Goal: Book appointment/travel/reservation

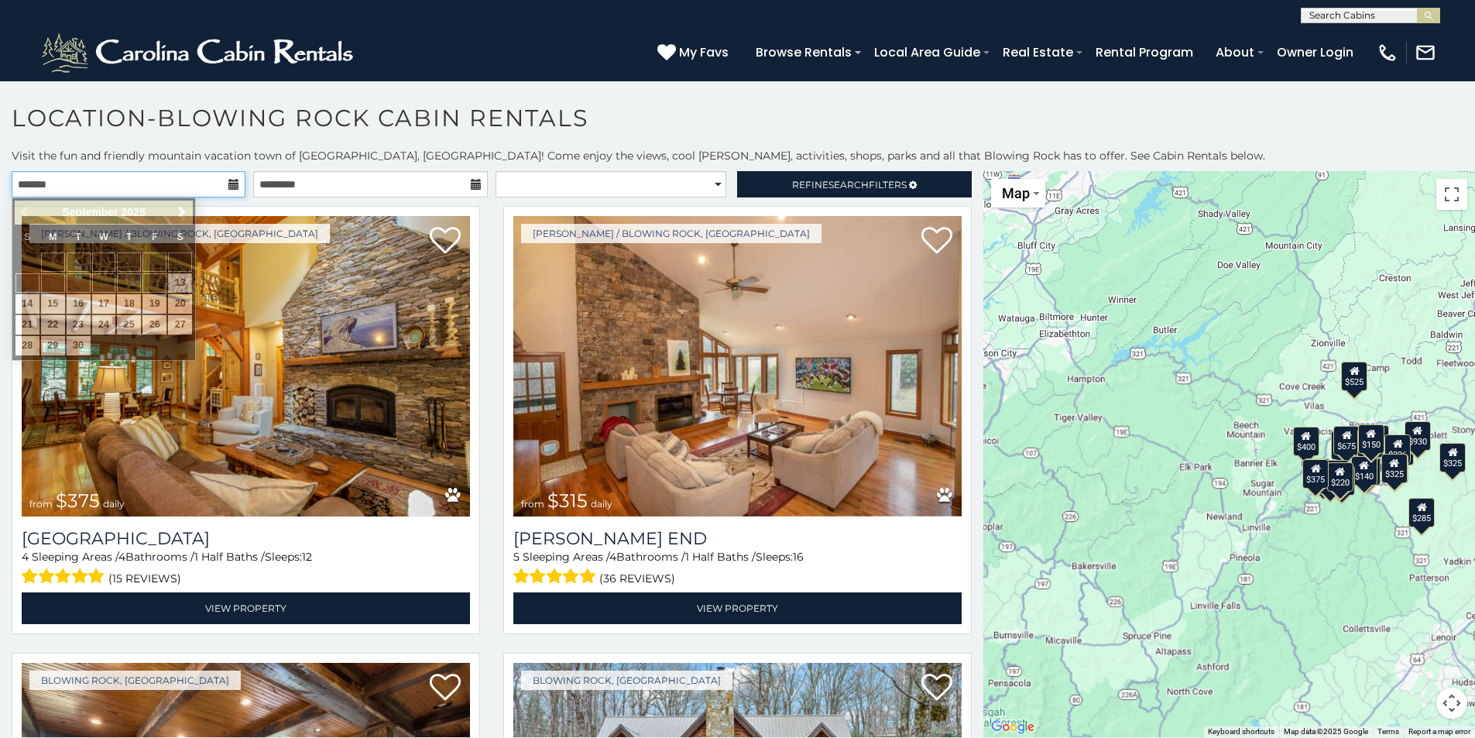
click at [102, 191] on input "text" at bounding box center [129, 184] width 234 height 26
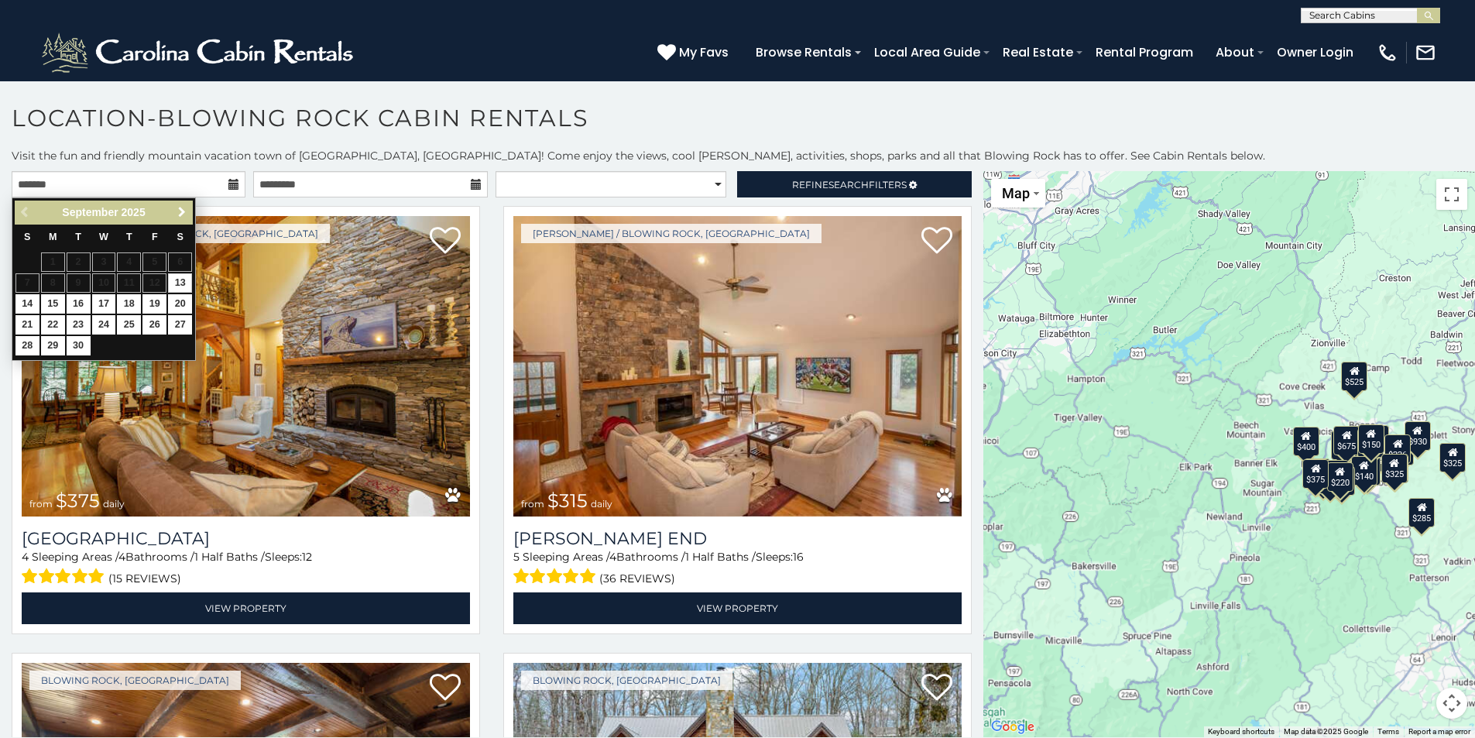
click at [181, 212] on span "Next" at bounding box center [182, 212] width 12 height 12
click at [159, 258] on link "3" at bounding box center [154, 261] width 24 height 19
type input "**********"
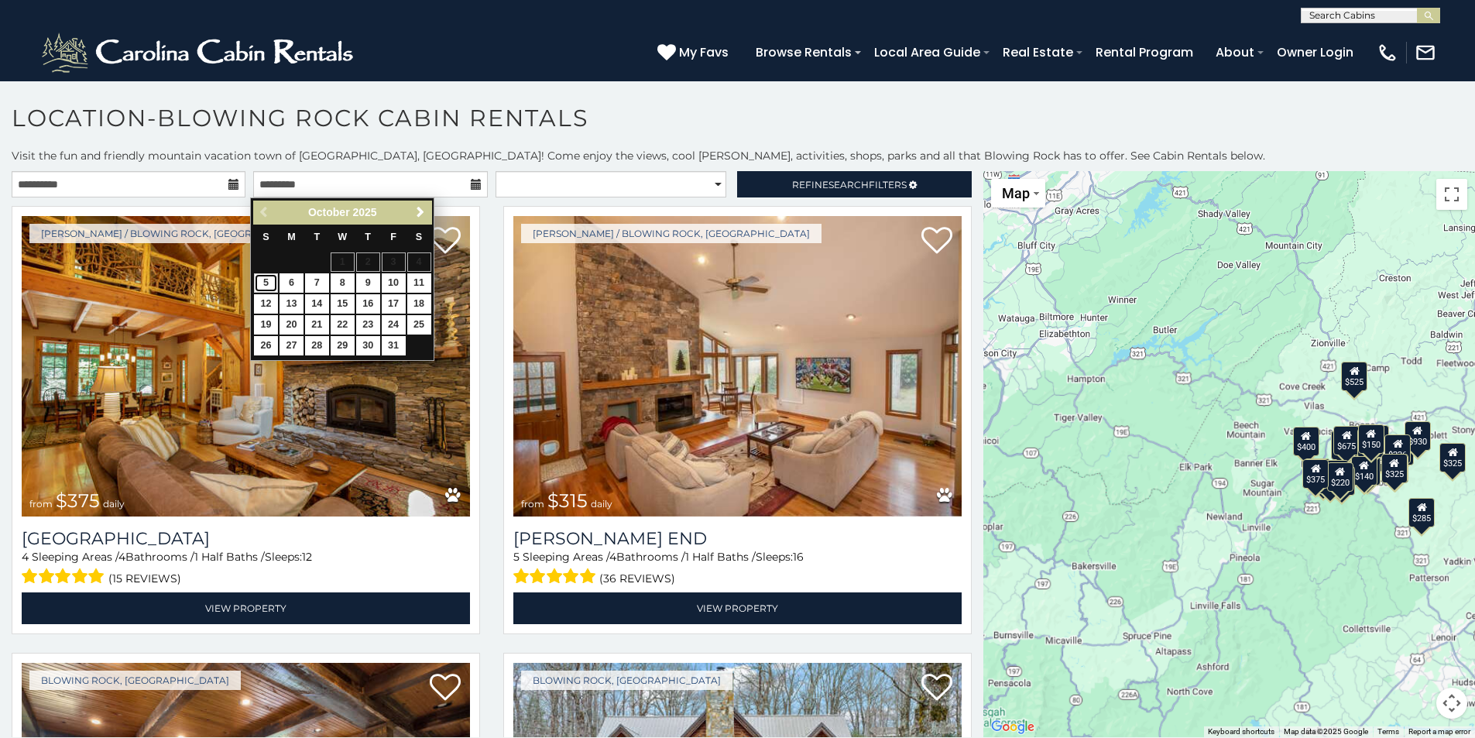
click at [262, 283] on link "5" at bounding box center [266, 282] width 24 height 19
type input "**********"
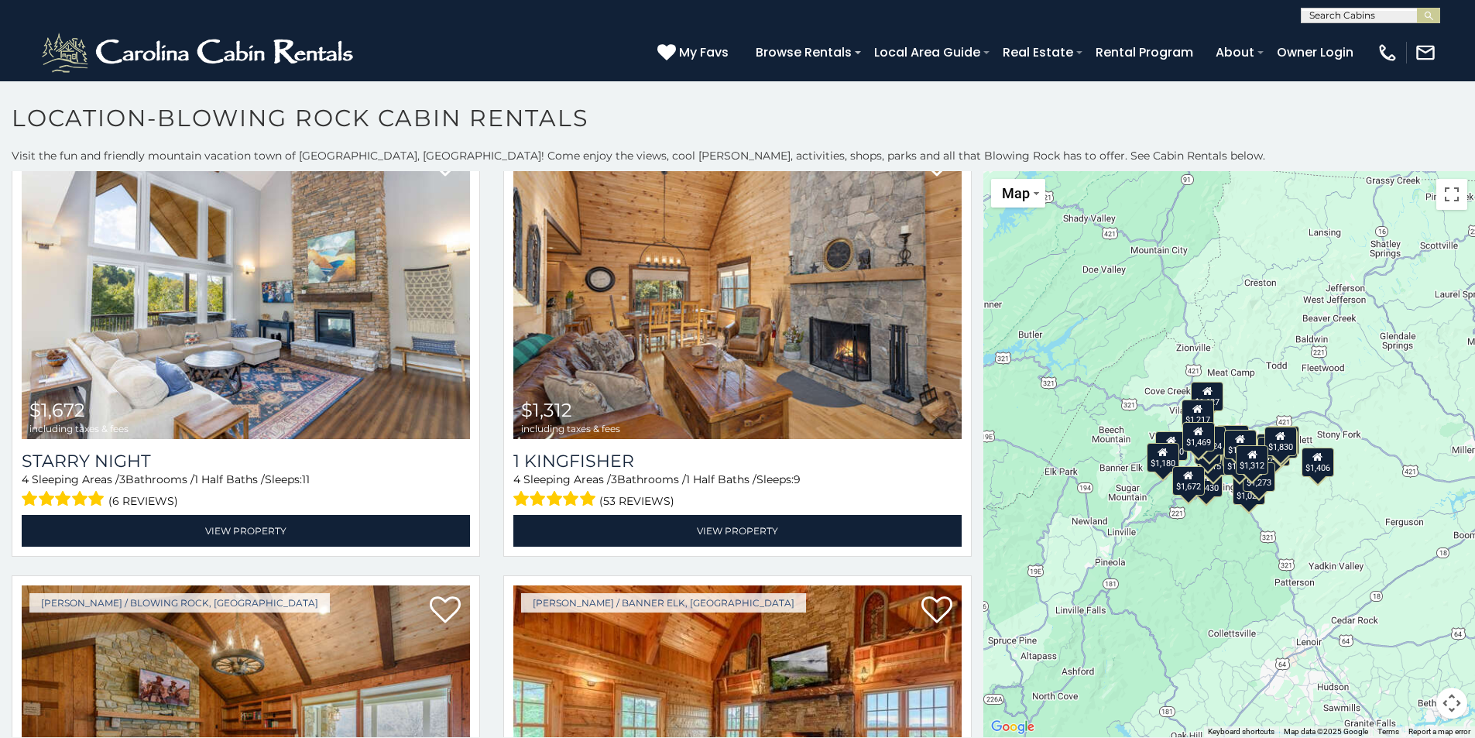
drag, startPoint x: 1426, startPoint y: 494, endPoint x: 1290, endPoint y: 499, distance: 136.3
click at [1290, 499] on div "$1,672 $1,312 $3,985 $2,010 $1,627 $1,430 $1,697 $1,687 $1,206 $1,025 $1,028 $1…" at bounding box center [1229, 454] width 492 height 566
click at [1441, 704] on button "Map camera controls" at bounding box center [1451, 702] width 31 height 31
click at [1400, 619] on button "Zoom in" at bounding box center [1412, 625] width 31 height 31
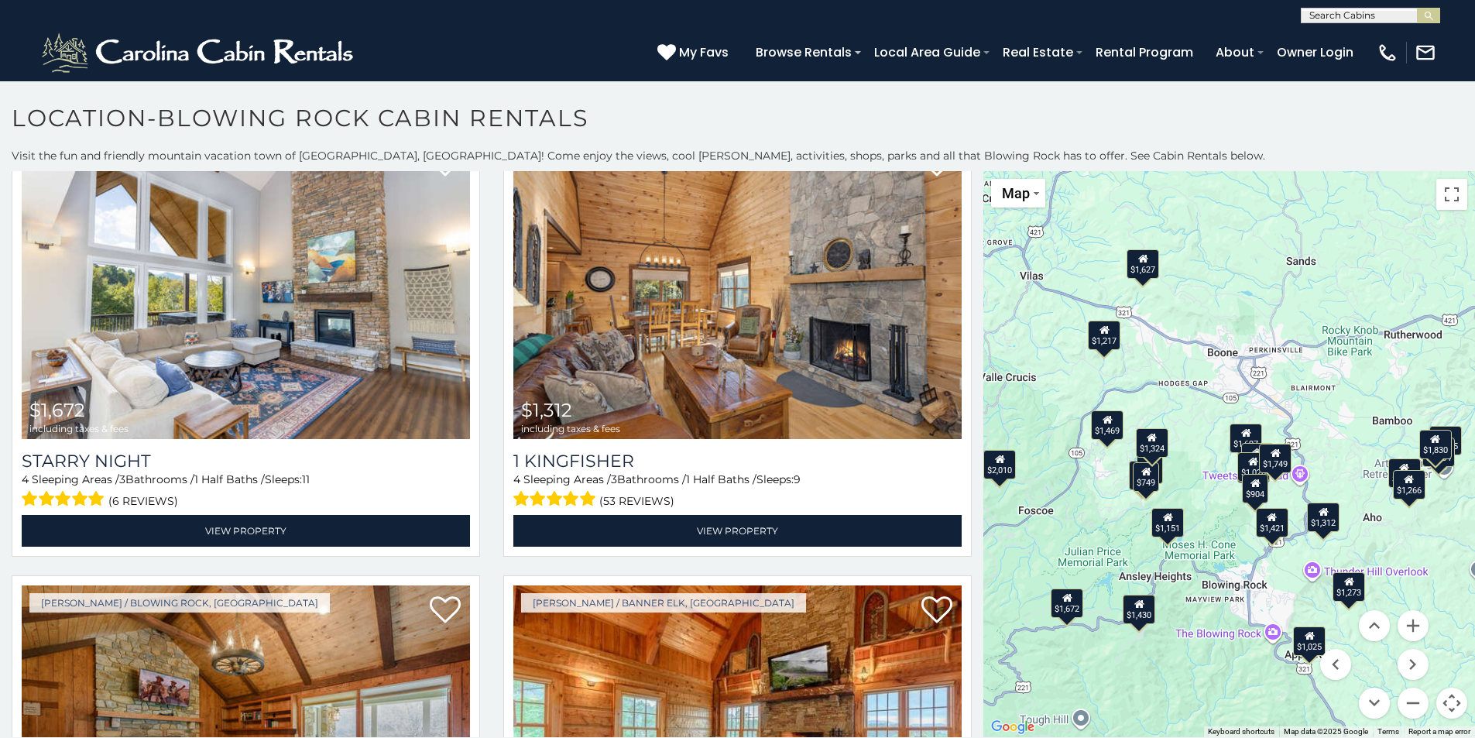
click at [1302, 646] on div "$1,025" at bounding box center [1309, 639] width 33 height 29
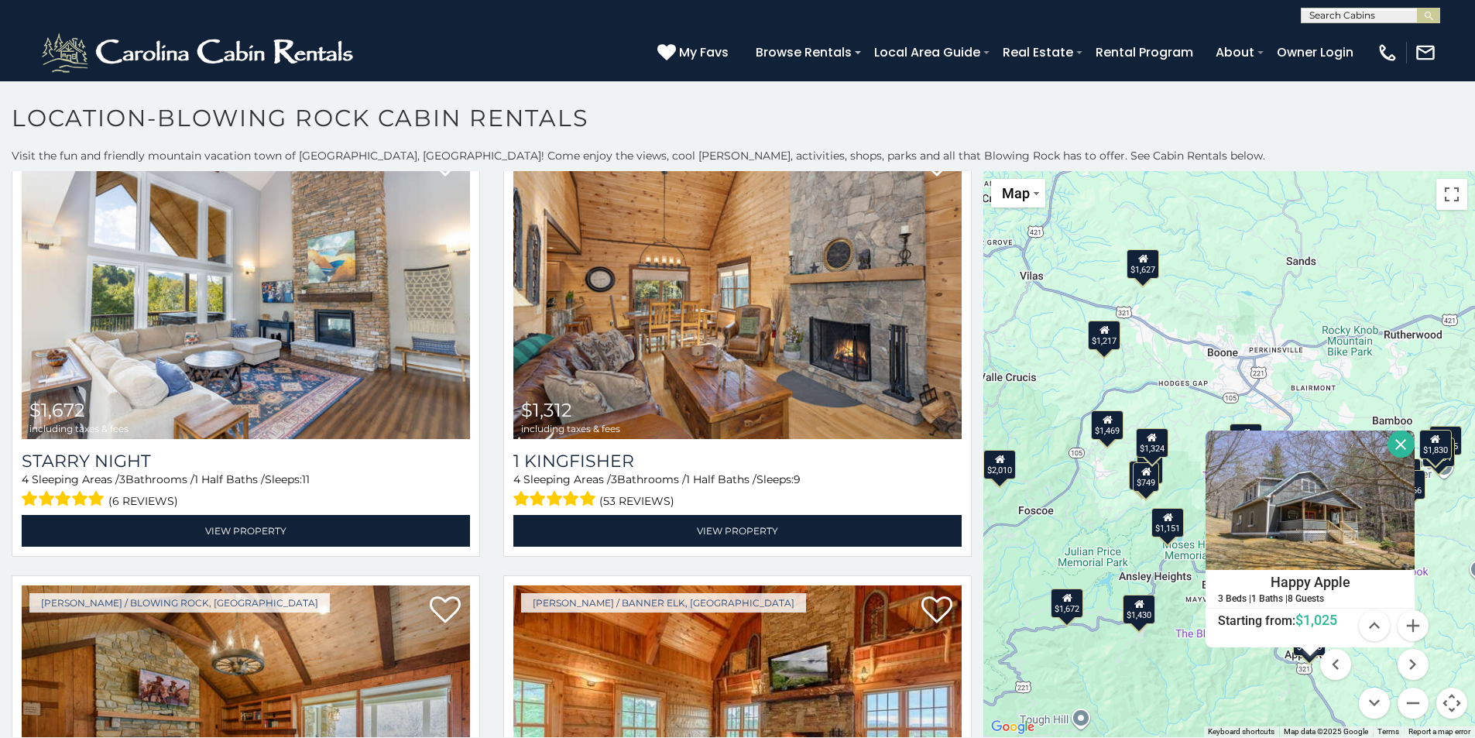
click at [1389, 444] on button "Close" at bounding box center [1400, 443] width 27 height 27
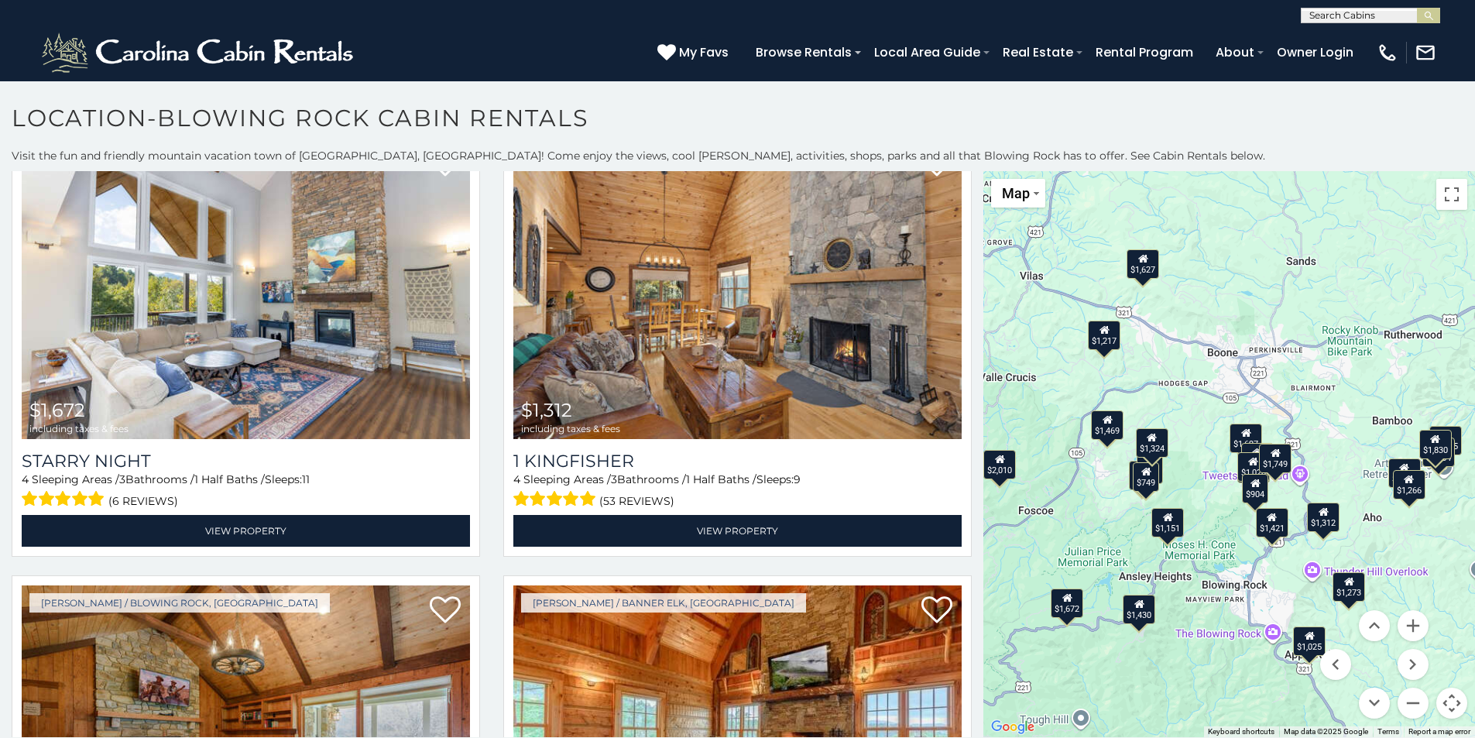
click at [1250, 489] on div "$904" at bounding box center [1255, 488] width 26 height 29
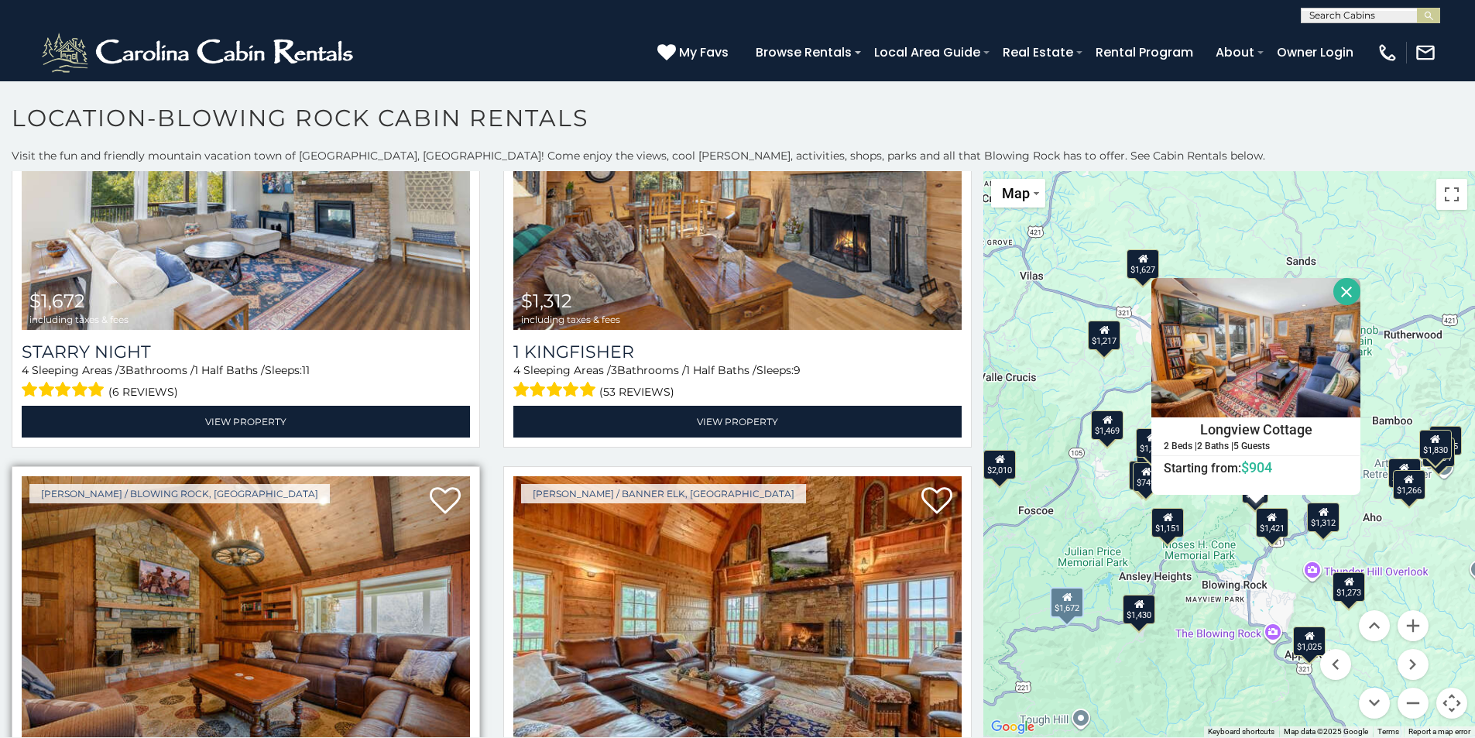
scroll to position [464, 0]
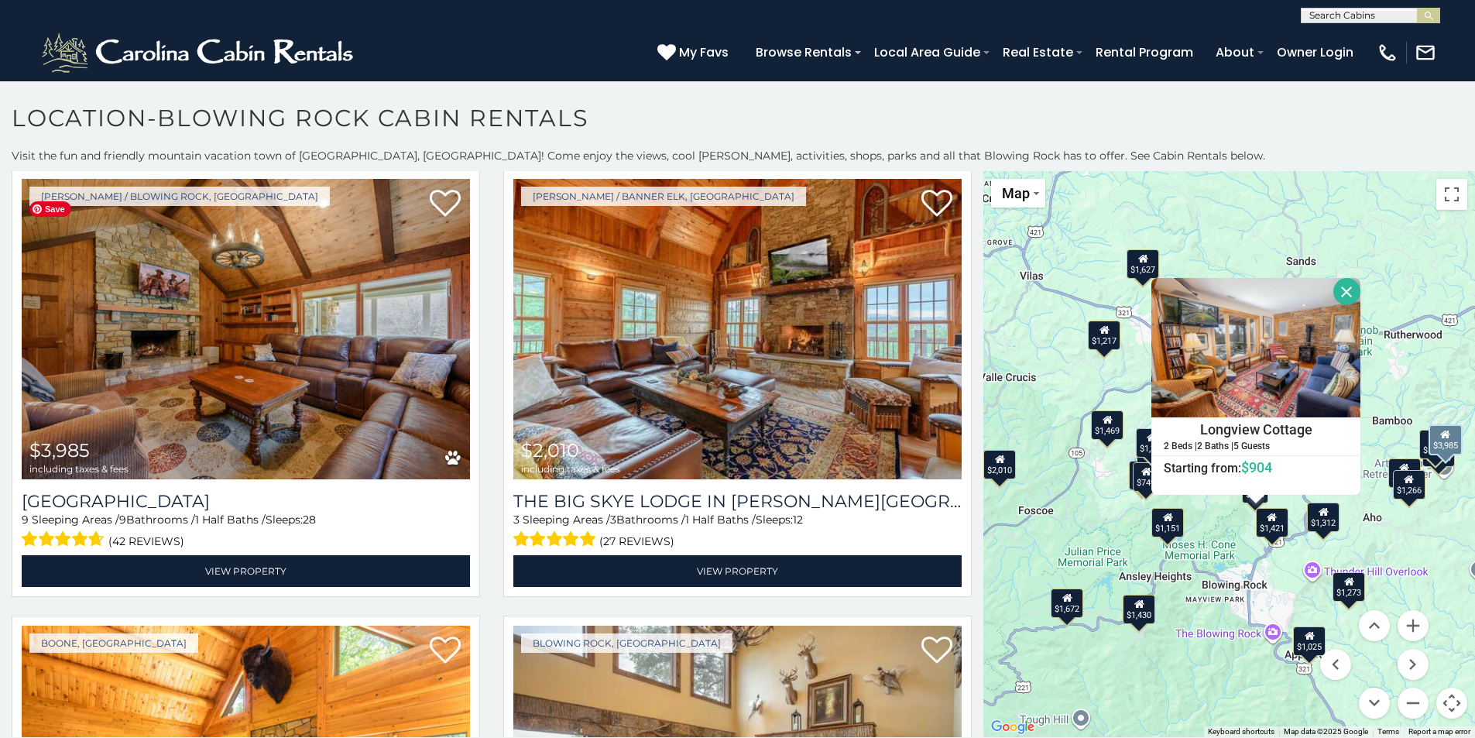
scroll to position [464, 0]
